Goal: Task Accomplishment & Management: Manage account settings

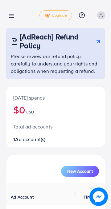
click at [12, 18] on line at bounding box center [11, 18] width 5 height 0
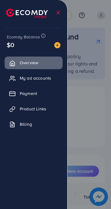
click at [19, 126] on link "Billing" at bounding box center [34, 124] width 58 height 12
click at [59, 13] on icon at bounding box center [58, 13] width 6 height 6
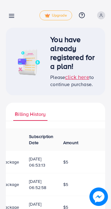
scroll to position [0, 83]
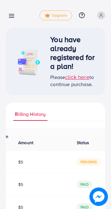
click at [85, 160] on span "pending" at bounding box center [89, 162] width 24 height 7
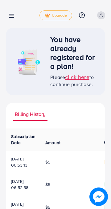
scroll to position [0, 0]
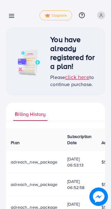
click at [59, 158] on td "adreach_new_package" at bounding box center [34, 162] width 56 height 22
click at [7, 13] on link at bounding box center [10, 16] width 9 height 8
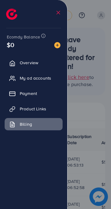
click at [22, 96] on span "Payment" at bounding box center [28, 94] width 17 height 6
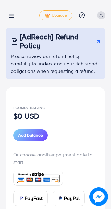
click at [12, 18] on line at bounding box center [11, 18] width 5 height 0
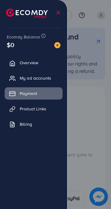
click at [28, 129] on link "Billing" at bounding box center [34, 124] width 58 height 12
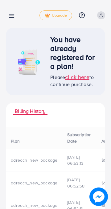
click at [36, 126] on div at bounding box center [55, 125] width 111 height 251
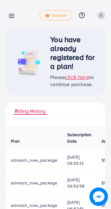
click at [41, 161] on span "adreach_new_package" at bounding box center [34, 160] width 46 height 6
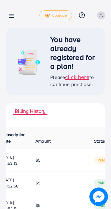
scroll to position [0, 83]
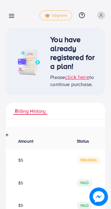
click at [86, 161] on span "pending" at bounding box center [89, 160] width 24 height 7
click at [101, 16] on icon at bounding box center [101, 15] width 4 height 4
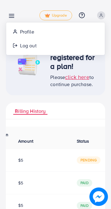
click at [68, 106] on ul "Billing History" at bounding box center [55, 111] width 99 height 17
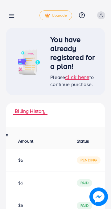
click at [93, 163] on span "pending" at bounding box center [89, 160] width 24 height 7
click at [10, 25] on nav "Billing detail Upgrade Help Center Contact Support Plans and Pricing Term and p…" at bounding box center [55, 15] width 99 height 22
click at [12, 14] on line at bounding box center [11, 14] width 5 height 0
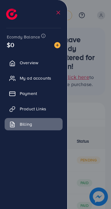
click at [81, 163] on div at bounding box center [55, 125] width 111 height 251
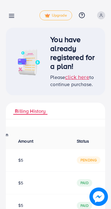
click at [76, 139] on div at bounding box center [55, 125] width 111 height 251
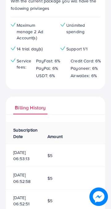
scroll to position [0, 75]
